Goal: Find specific page/section: Find specific page/section

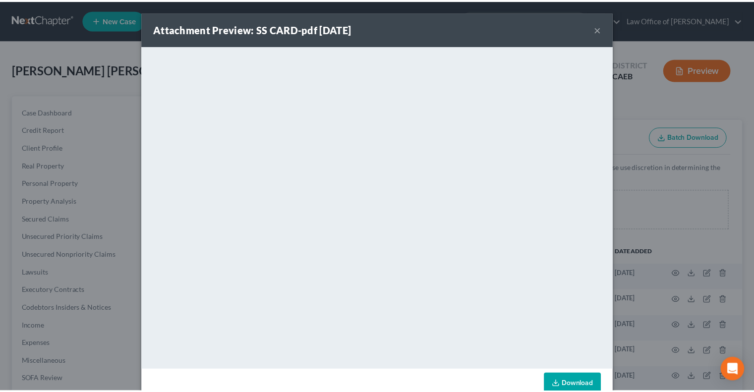
scroll to position [1789, 0]
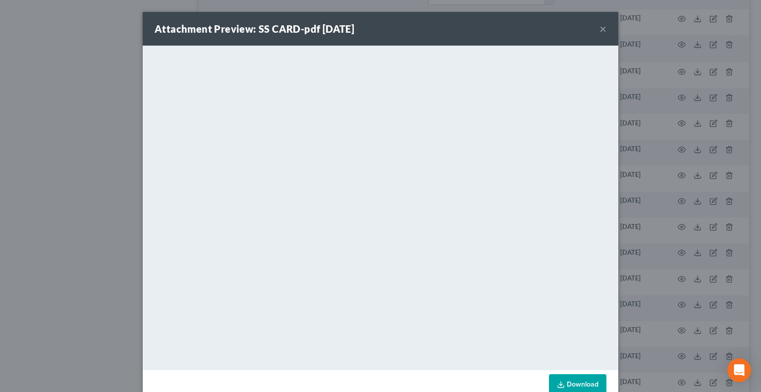
click at [600, 29] on button "×" at bounding box center [603, 29] width 7 height 12
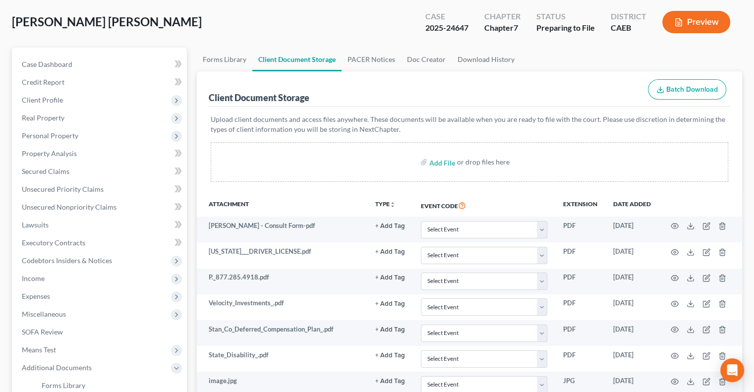
scroll to position [0, 0]
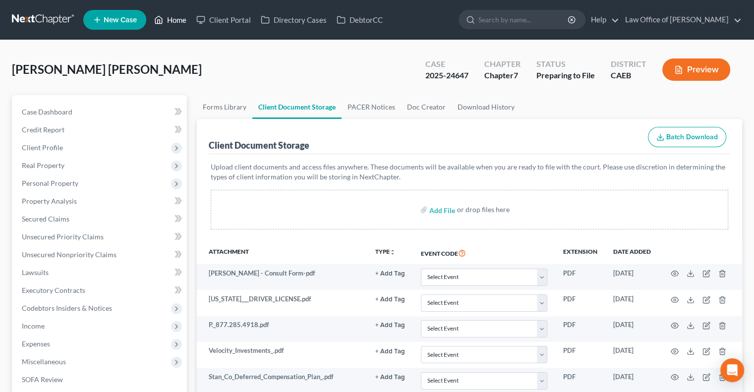
click at [170, 23] on link "Home" at bounding box center [170, 20] width 42 height 18
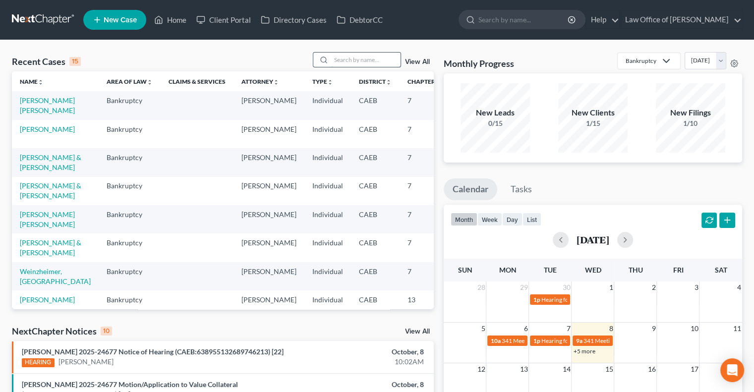
click at [359, 54] on input "search" at bounding box center [365, 60] width 69 height 14
type input "[PERSON_NAME]"
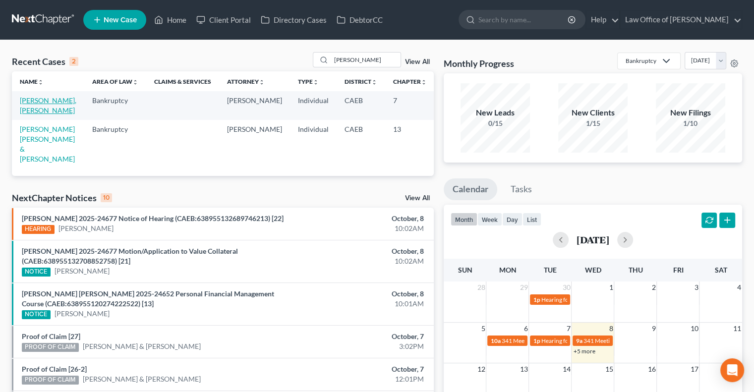
click at [27, 101] on link "[PERSON_NAME], [PERSON_NAME]" at bounding box center [48, 105] width 56 height 18
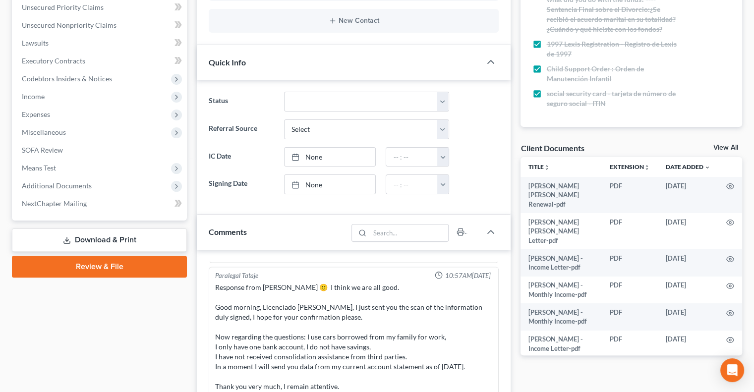
scroll to position [231, 0]
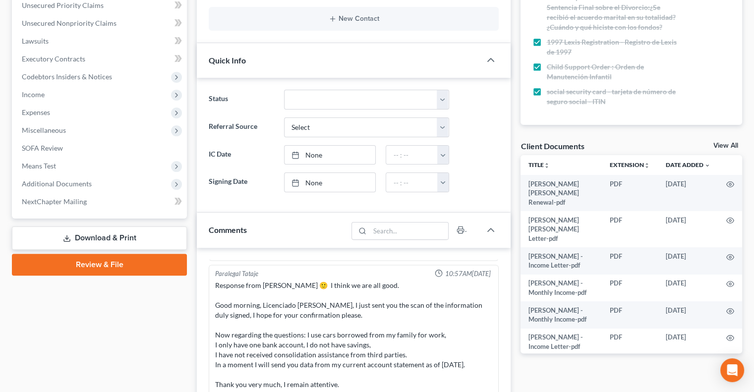
click at [718, 143] on link "View All" at bounding box center [725, 145] width 25 height 7
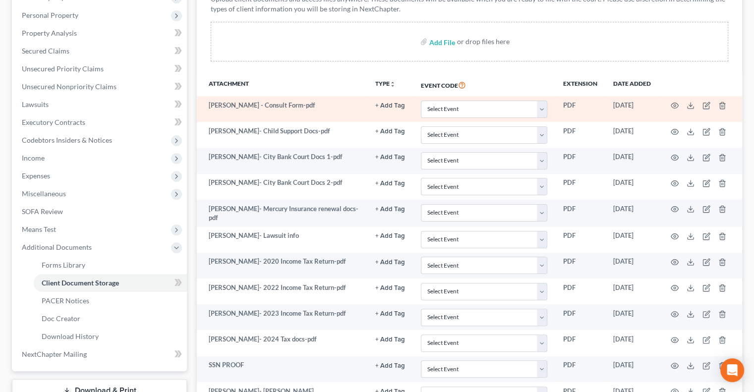
scroll to position [287, 0]
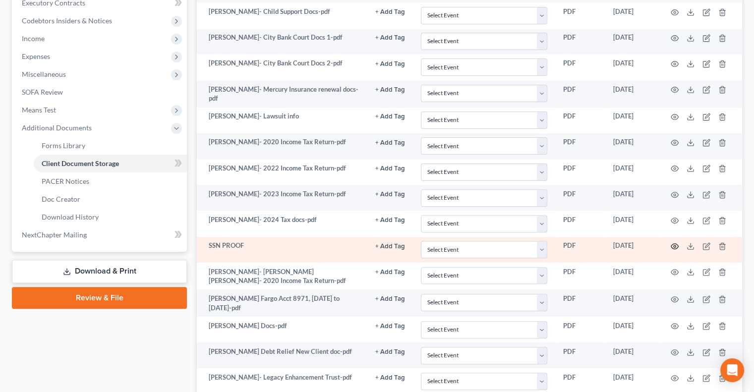
click at [674, 245] on icon "button" at bounding box center [674, 246] width 8 height 8
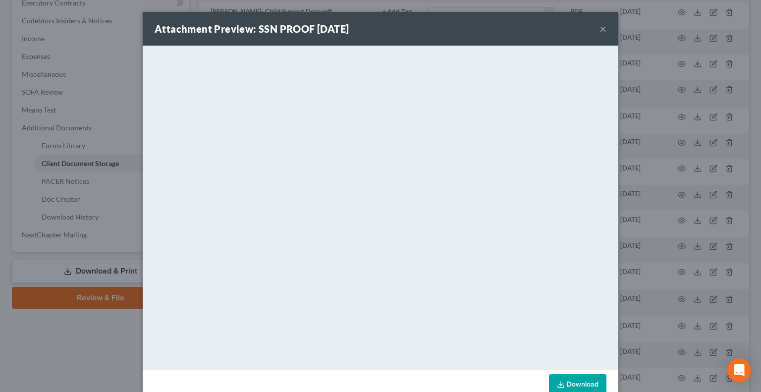
click at [600, 27] on button "×" at bounding box center [603, 29] width 7 height 12
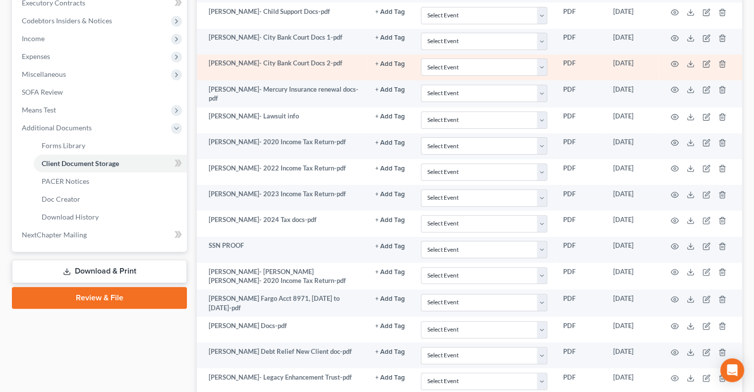
scroll to position [0, 0]
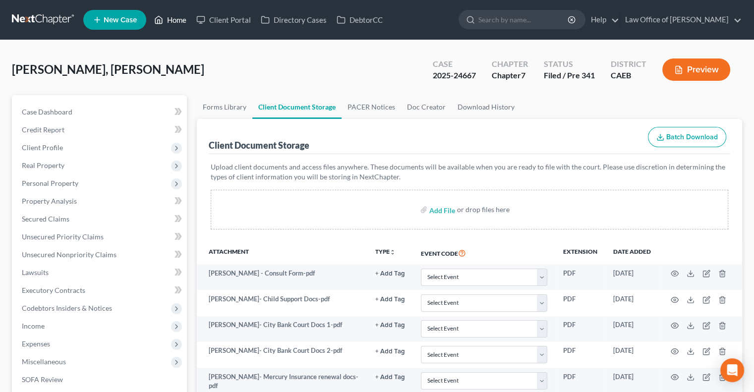
click at [173, 15] on link "Home" at bounding box center [170, 20] width 42 height 18
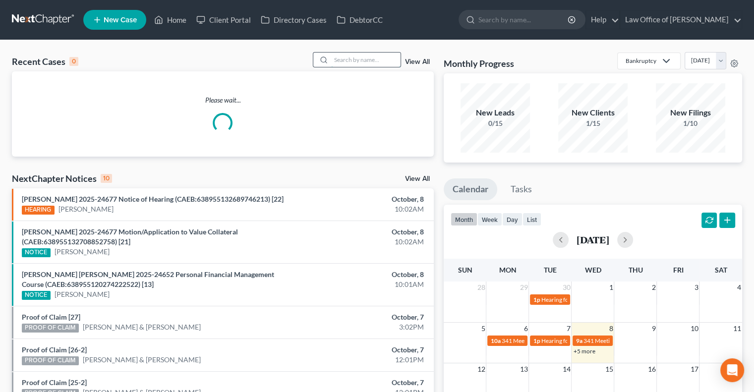
click at [380, 59] on input "search" at bounding box center [365, 60] width 69 height 14
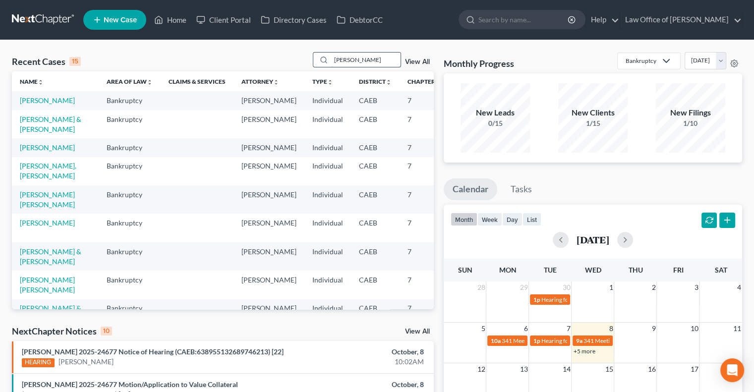
type input "[PERSON_NAME]"
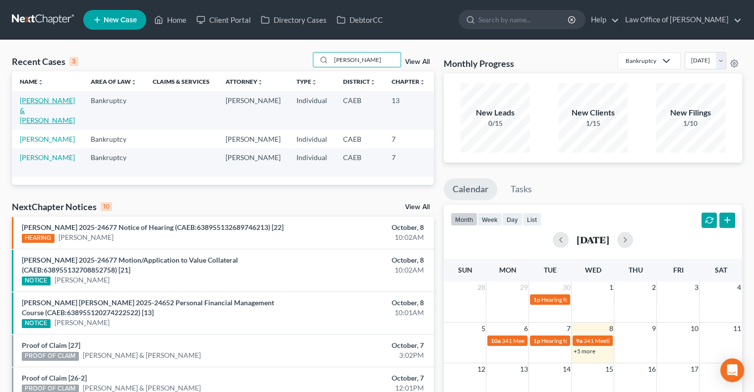
click at [37, 109] on link "[PERSON_NAME] & [PERSON_NAME]" at bounding box center [47, 110] width 55 height 28
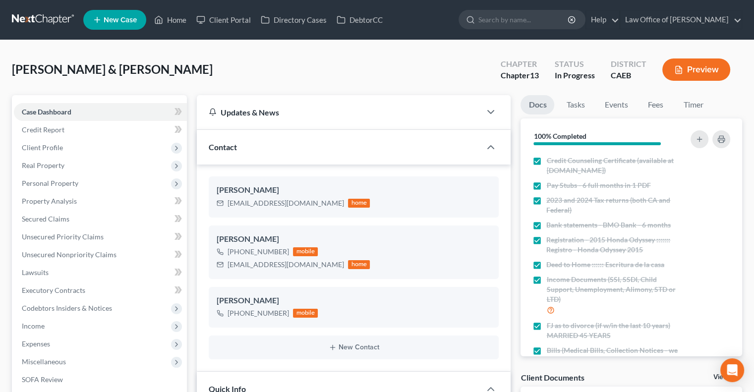
scroll to position [136, 0]
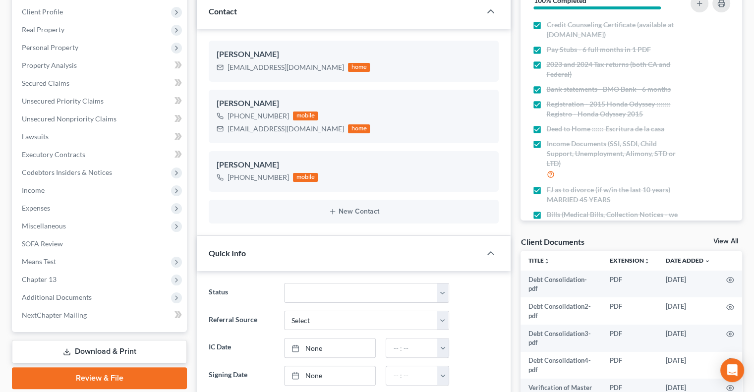
click at [724, 238] on link "View All" at bounding box center [725, 241] width 25 height 7
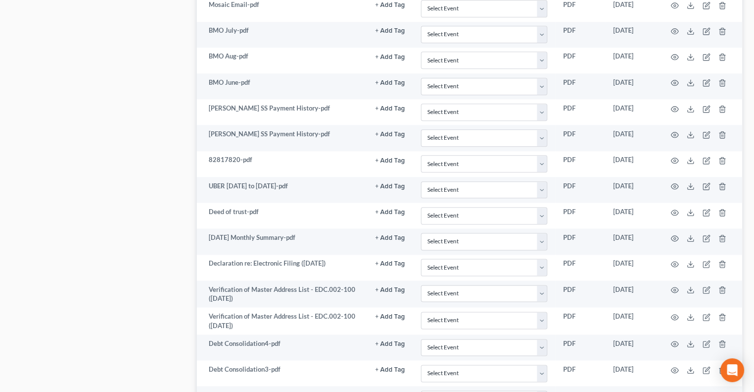
scroll to position [1173, 0]
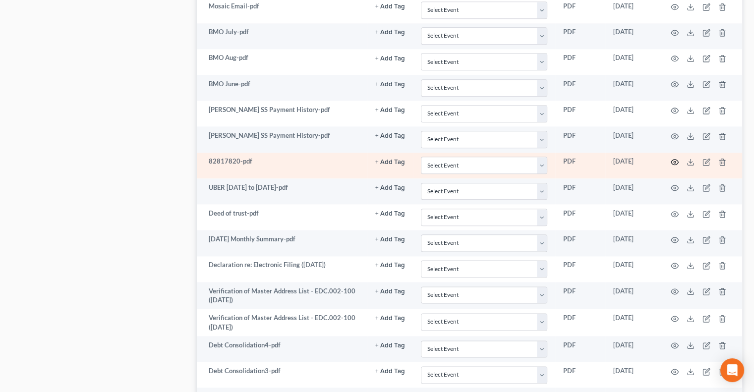
click at [674, 158] on icon "button" at bounding box center [674, 162] width 8 height 8
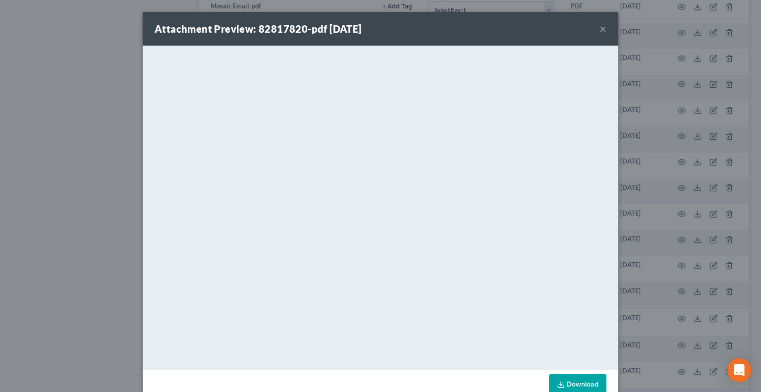
click at [600, 29] on button "×" at bounding box center [603, 29] width 7 height 12
